Goal: Task Accomplishment & Management: Manage account settings

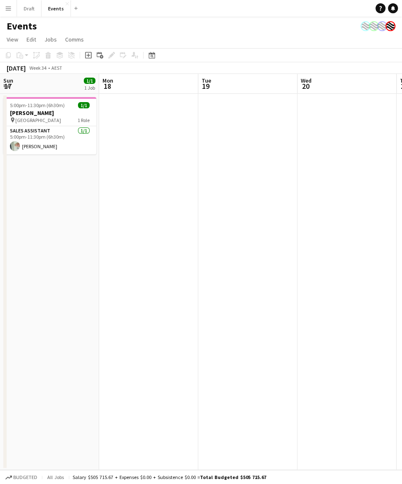
scroll to position [103, 0]
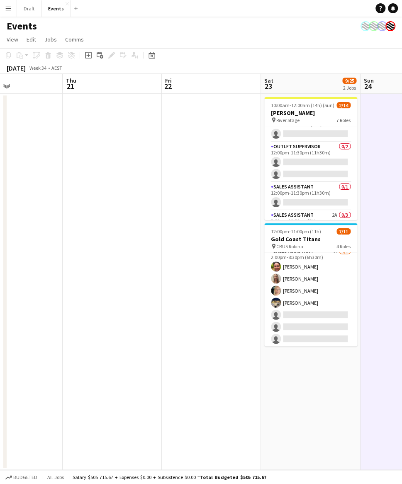
click at [8, 7] on app-icon "Menu" at bounding box center [8, 8] width 7 height 7
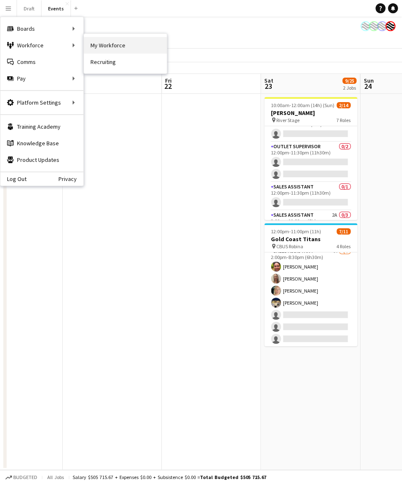
click at [105, 44] on link "My Workforce" at bounding box center [125, 45] width 83 height 17
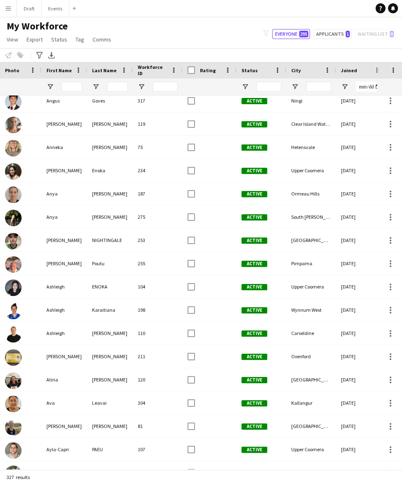
scroll to position [589, 0]
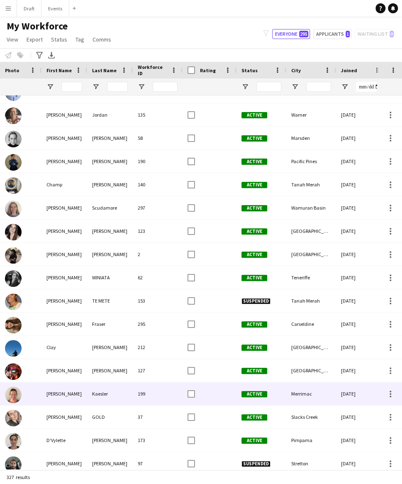
click at [97, 395] on div "Kaesler" at bounding box center [110, 393] width 46 height 23
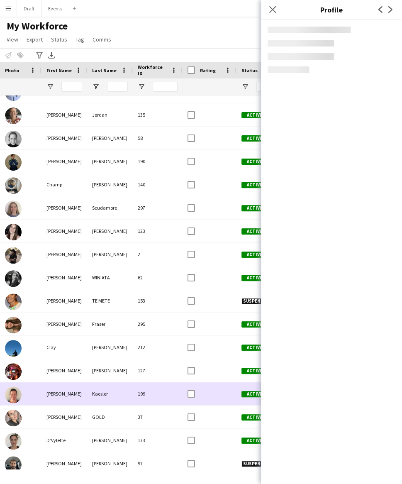
click at [97, 395] on div "Kaesler" at bounding box center [110, 393] width 46 height 23
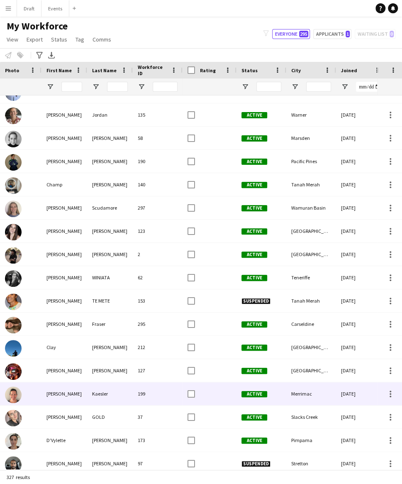
click at [97, 395] on div "Kaesler" at bounding box center [110, 393] width 46 height 23
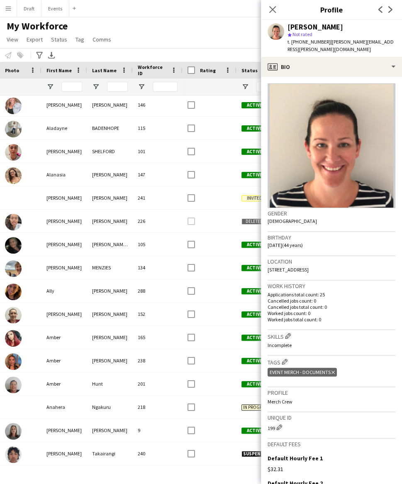
scroll to position [199, 0]
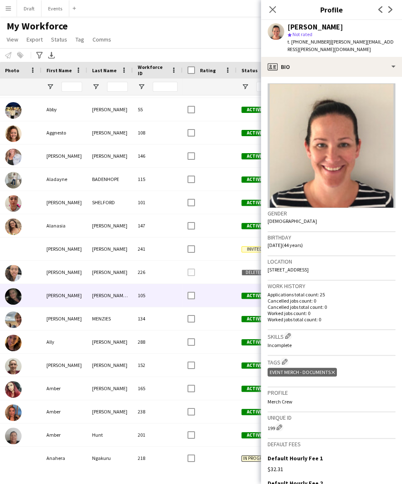
click at [108, 297] on div "[PERSON_NAME] ([PERSON_NAME])" at bounding box center [110, 295] width 46 height 23
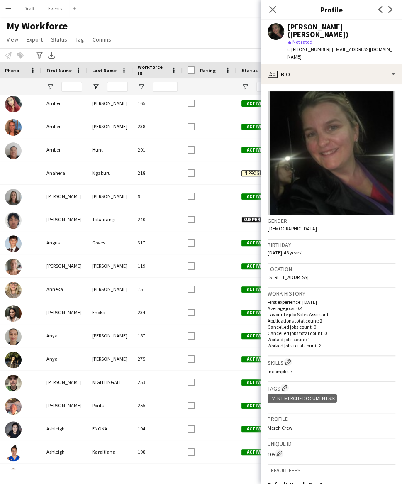
scroll to position [449, 0]
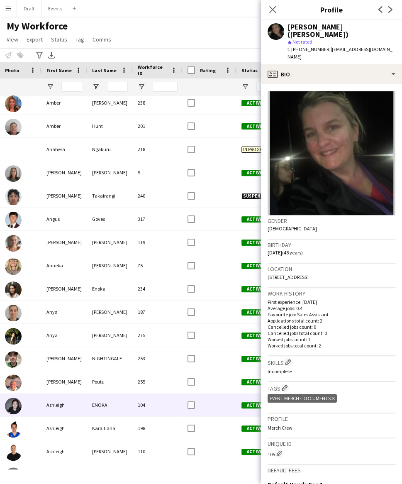
click at [123, 410] on div "ENOKA" at bounding box center [110, 404] width 46 height 23
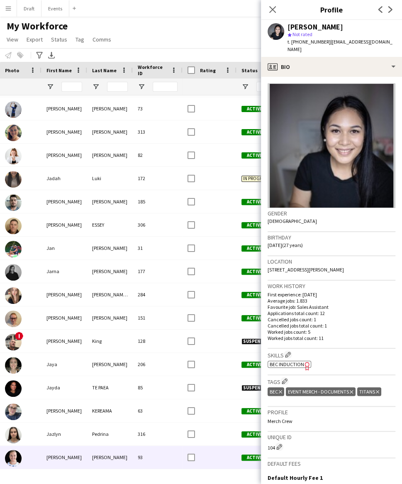
scroll to position [2902, 0]
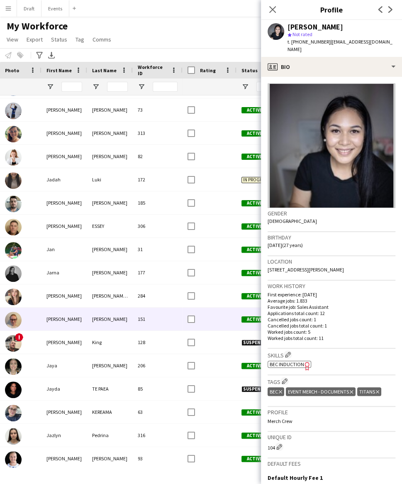
click at [70, 317] on div "[PERSON_NAME]" at bounding box center [65, 319] width 46 height 23
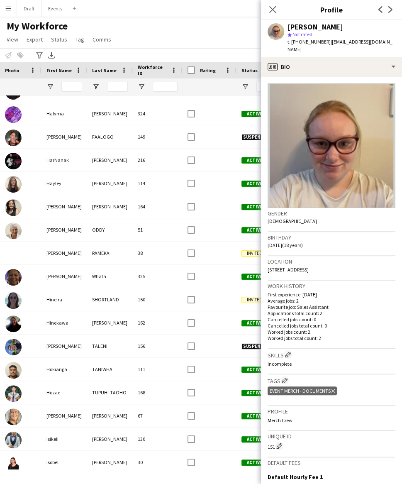
scroll to position [2438, 0]
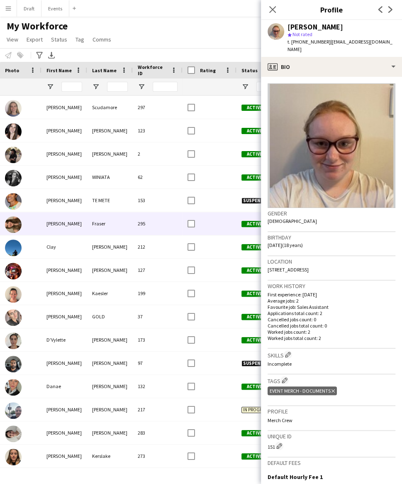
click at [93, 223] on div "Fraser" at bounding box center [110, 223] width 46 height 23
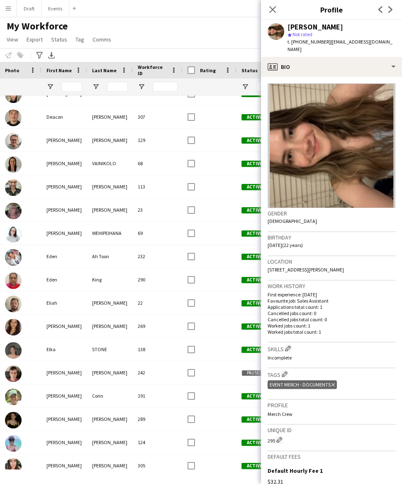
scroll to position [1826, 0]
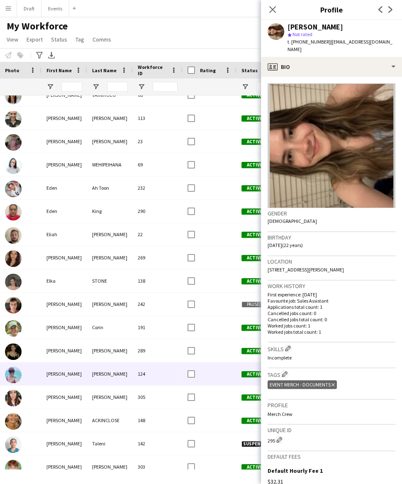
click at [95, 377] on div "[PERSON_NAME]" at bounding box center [110, 373] width 46 height 23
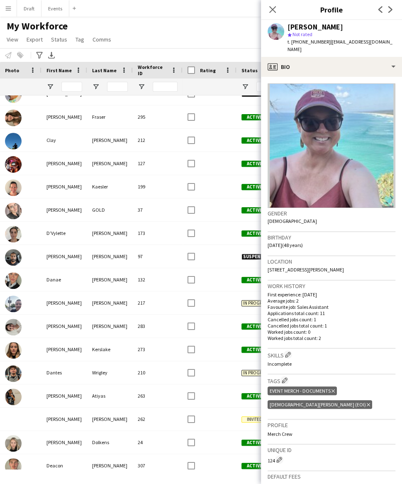
scroll to position [1457, 0]
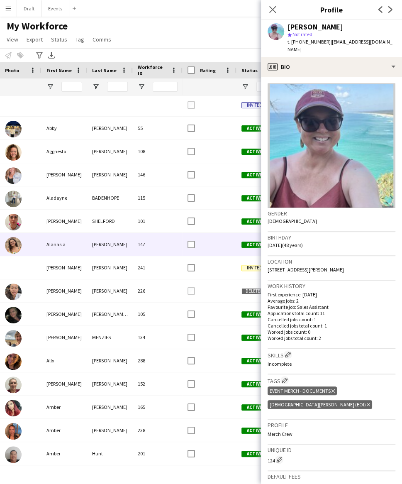
click at [94, 246] on div "[PERSON_NAME]" at bounding box center [110, 244] width 46 height 23
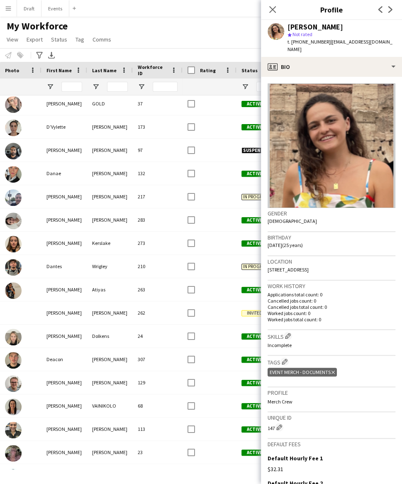
scroll to position [1600, 0]
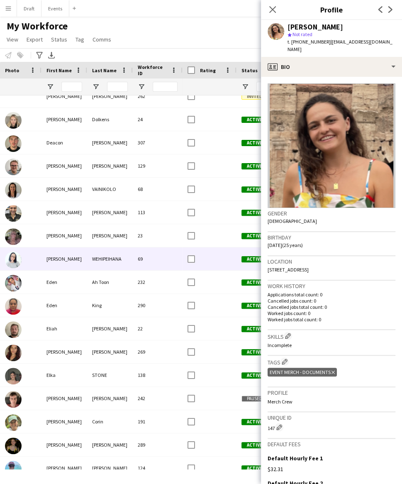
click at [103, 259] on div "WEHIPEIHANA" at bounding box center [110, 258] width 46 height 23
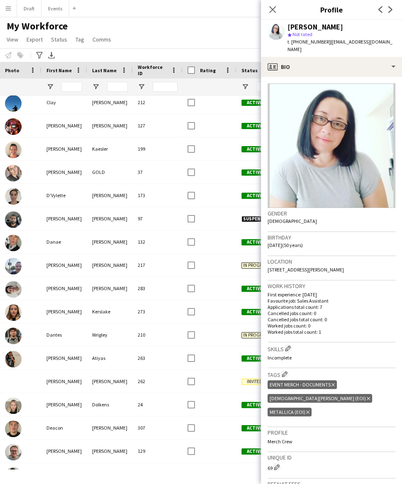
scroll to position [1517, 0]
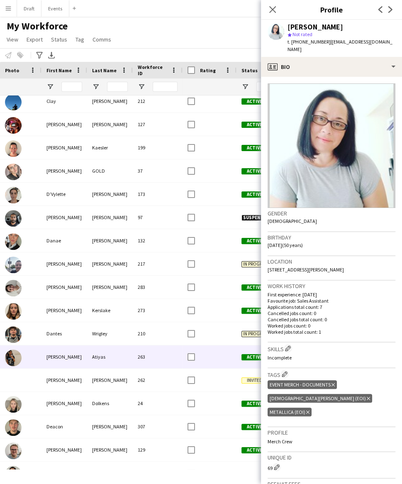
click at [146, 352] on div "263" at bounding box center [158, 356] width 50 height 23
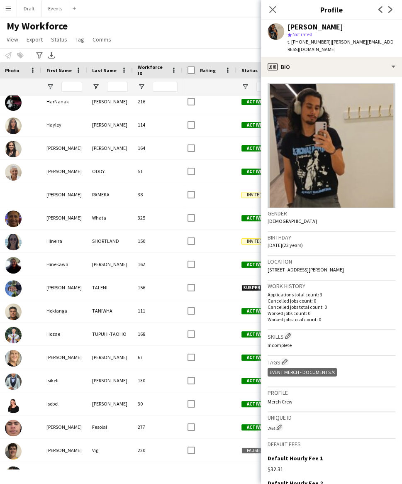
scroll to position [2558, 0]
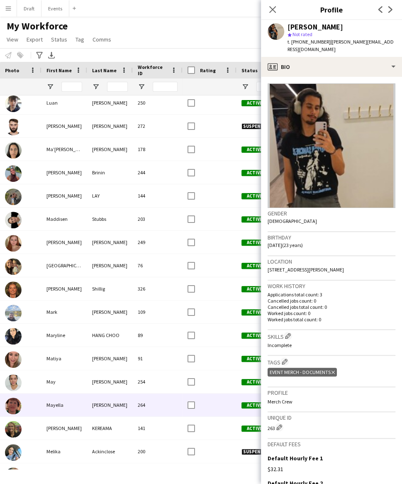
click at [72, 409] on div "Mayella" at bounding box center [65, 404] width 46 height 23
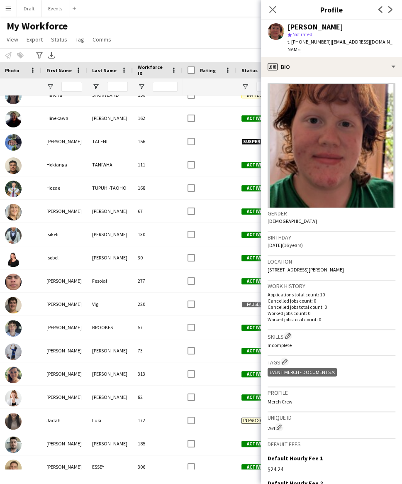
scroll to position [2656, 0]
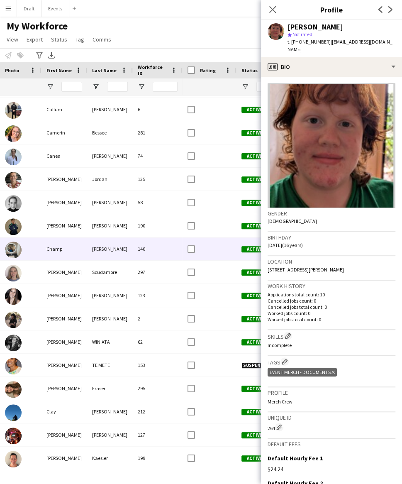
click at [78, 252] on div "Champ" at bounding box center [65, 248] width 46 height 23
